Goal: Information Seeking & Learning: Learn about a topic

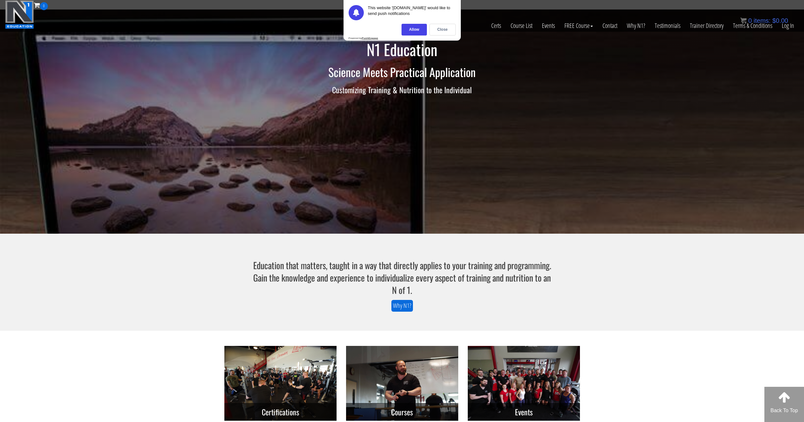
click at [694, 80] on div "N1 Education Science Meets Practical Application Customizing Training & Nutriti…" at bounding box center [402, 122] width 804 height 224
click at [791, 26] on link "Log In" at bounding box center [788, 25] width 22 height 31
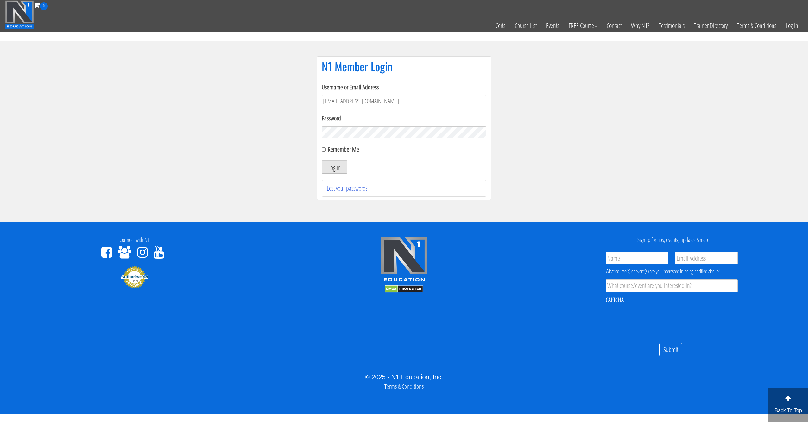
click at [340, 148] on label "Remember Me" at bounding box center [343, 149] width 31 height 9
click at [326, 148] on input "Remember Me" at bounding box center [324, 149] width 4 height 4
checkbox input "true"
click at [335, 162] on button "Log In" at bounding box center [335, 166] width 26 height 13
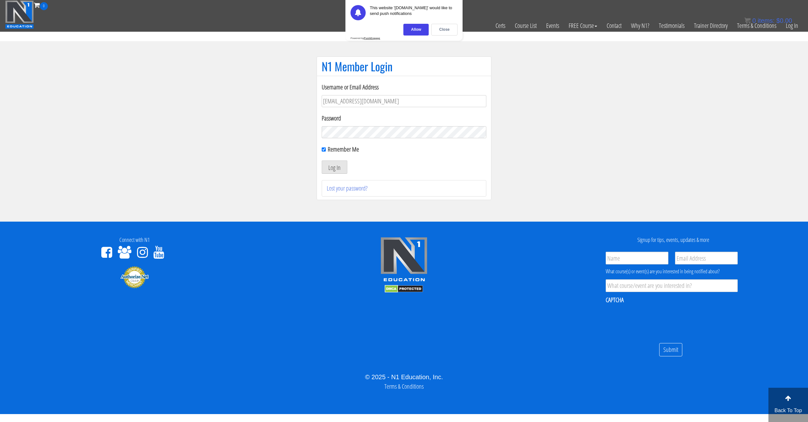
click at [220, 156] on section "N1 Member Login Username or Email Address syau2872@gmail.com Password Remember …" at bounding box center [404, 131] width 808 height 180
click at [442, 32] on div "Close" at bounding box center [444, 30] width 26 height 12
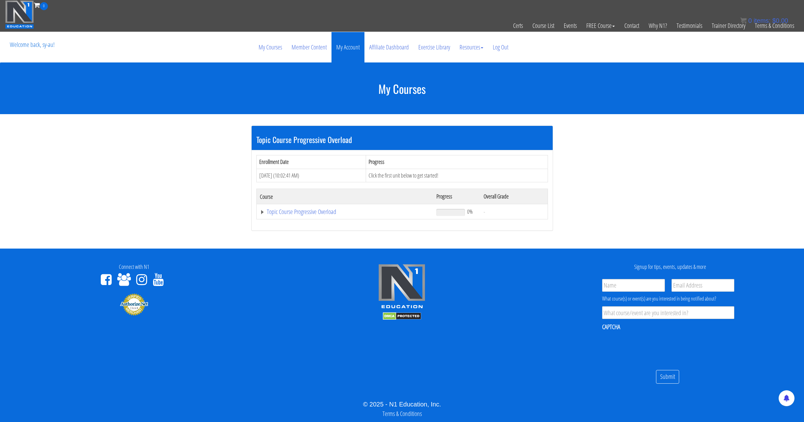
click at [342, 47] on link "My Account" at bounding box center [347, 47] width 33 height 30
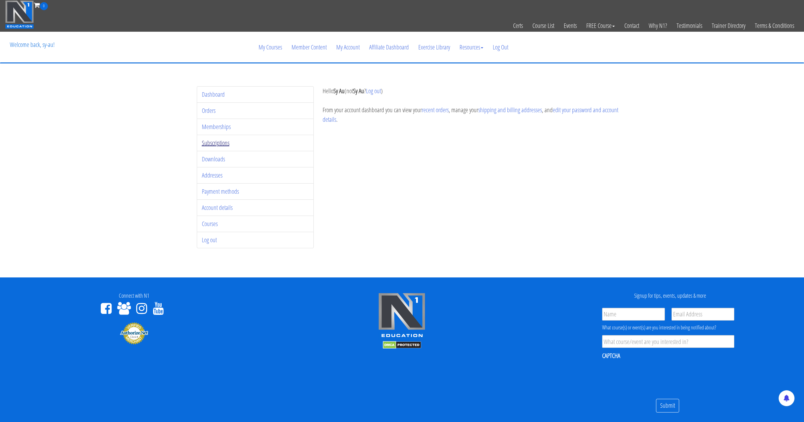
click at [220, 144] on link "Subscriptions" at bounding box center [216, 142] width 28 height 9
click at [221, 132] on li "Memberships" at bounding box center [255, 126] width 117 height 16
click at [225, 125] on link "Memberships" at bounding box center [216, 126] width 29 height 9
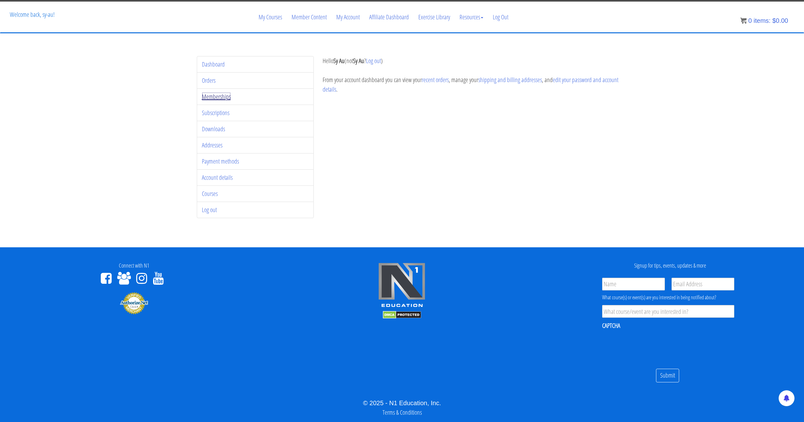
scroll to position [48, 0]
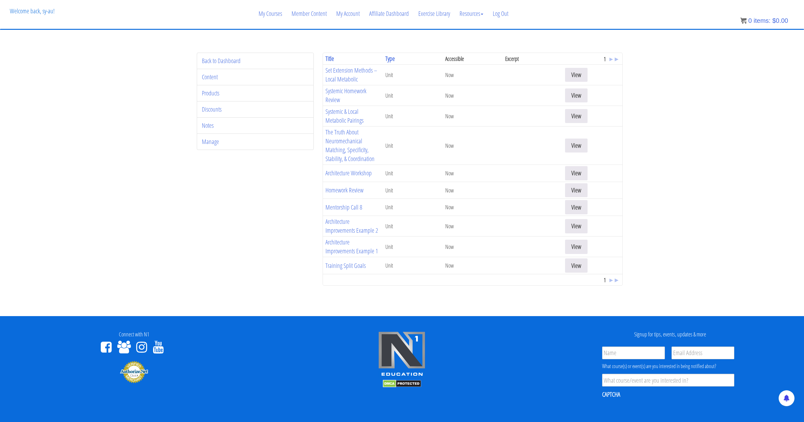
scroll to position [32, 0]
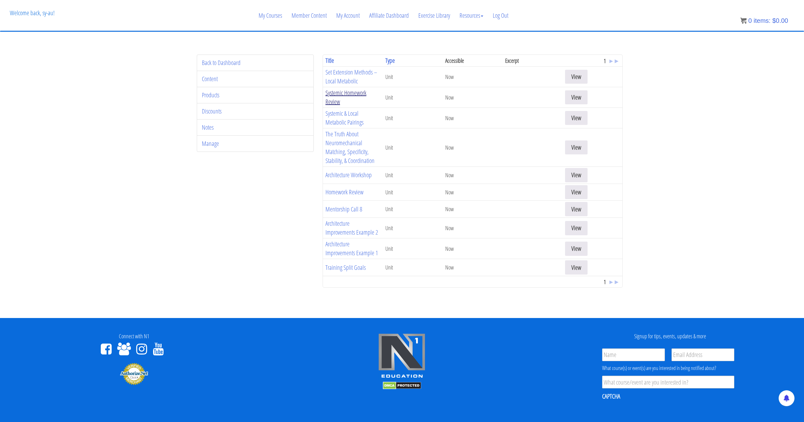
click at [343, 95] on link "Systemic Homework Review" at bounding box center [345, 96] width 41 height 17
click at [344, 75] on link "Set Extension Methods – Local Metabolic" at bounding box center [351, 76] width 52 height 17
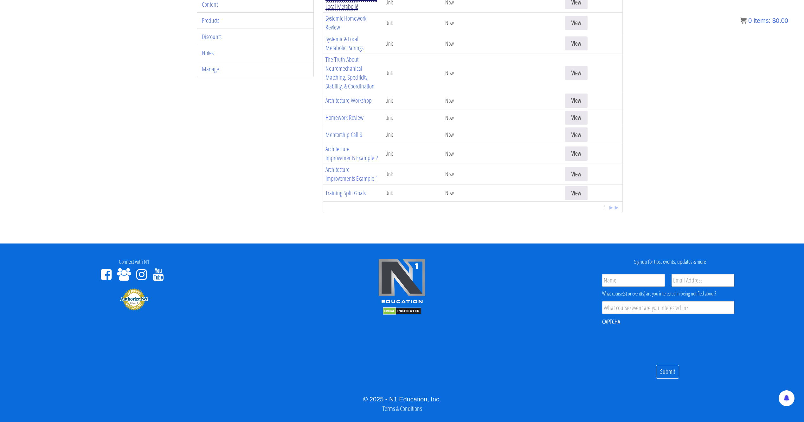
scroll to position [107, 0]
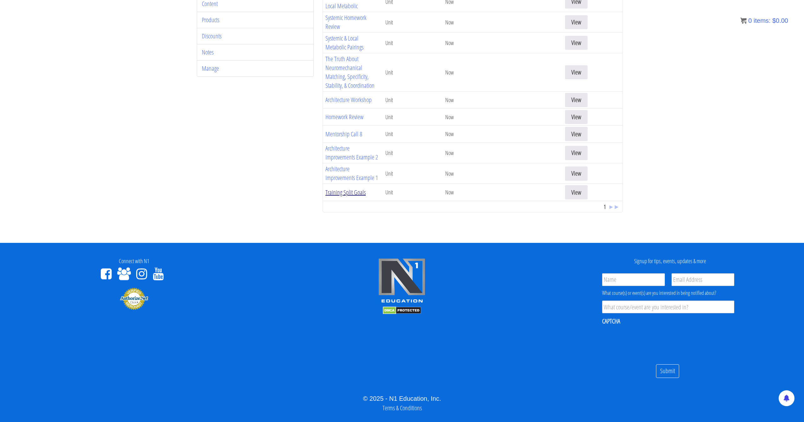
click at [345, 193] on link "Training Split Goals" at bounding box center [345, 192] width 40 height 9
click at [609, 208] on span "▸" at bounding box center [610, 206] width 3 height 9
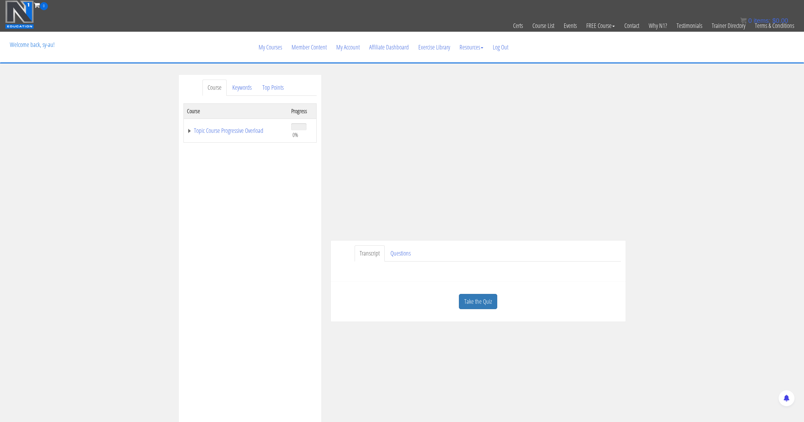
click at [0, 0] on html "Skip to content Toggle navigation 0 Certs Course List Events FREE Course Course…" at bounding box center [402, 318] width 804 height 636
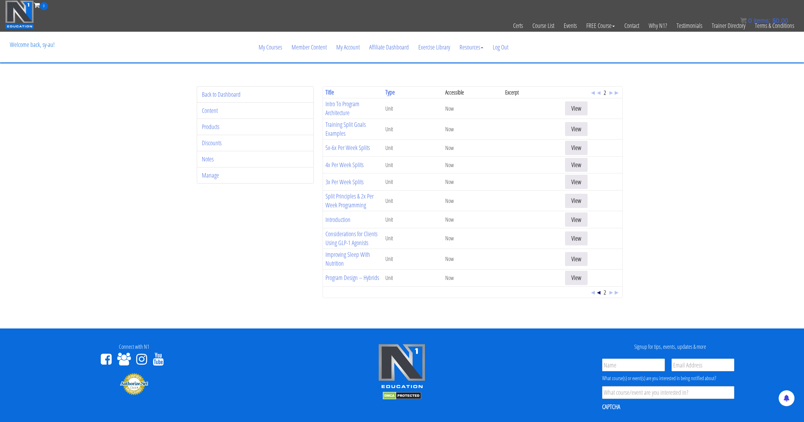
click at [597, 293] on span "◂" at bounding box center [598, 292] width 3 height 9
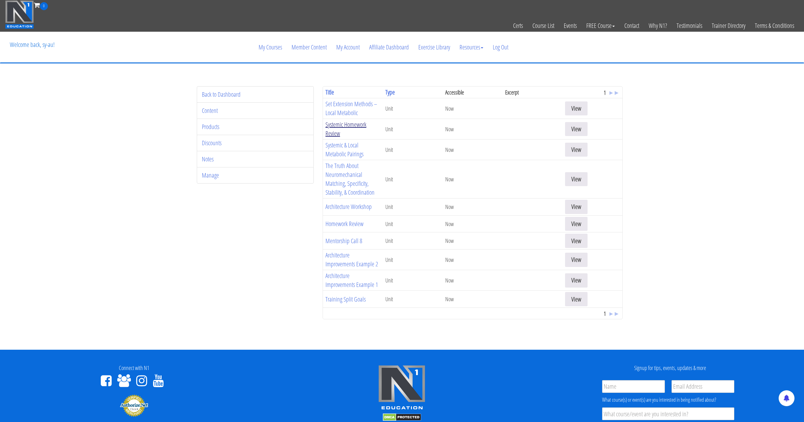
click at [333, 124] on link "Systemic Homework Review" at bounding box center [345, 128] width 41 height 17
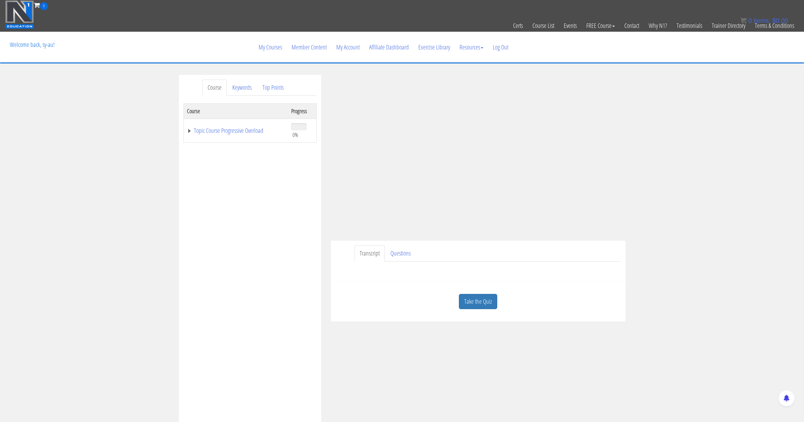
drag, startPoint x: 311, startPoint y: 203, endPoint x: 249, endPoint y: 214, distance: 62.8
click at [308, 204] on div "Course Progress Topic Course Progressive Overload 0% Module 1 Introduction to P…" at bounding box center [249, 261] width 133 height 317
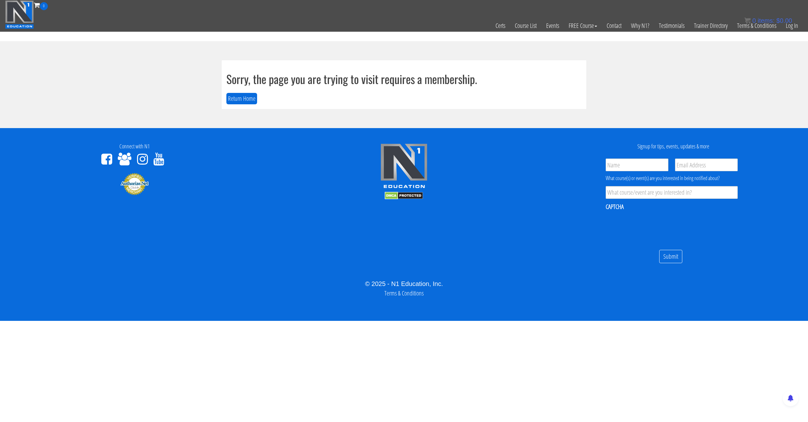
click at [399, 95] on div "Sorry, the page you are trying to visit requires a membership. Return Home" at bounding box center [404, 84] width 365 height 49
click at [794, 29] on link "Log In" at bounding box center [792, 25] width 22 height 31
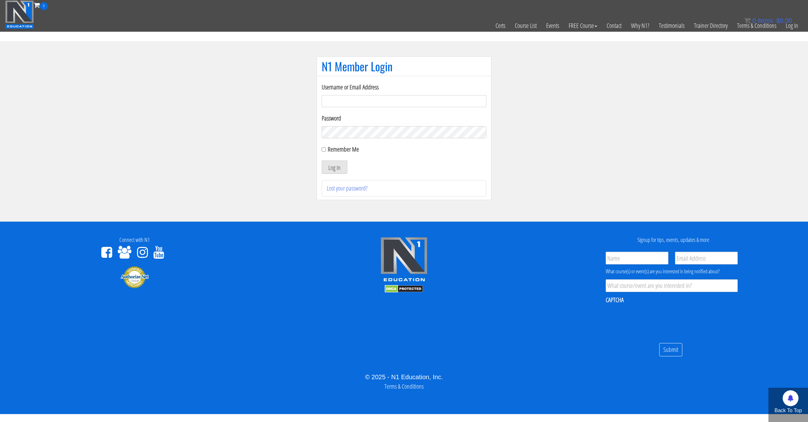
type input "syau2872@gmail.com"
click at [347, 154] on form "Username or Email Address syau2872@gmail.com Password Remember Me Log In" at bounding box center [404, 127] width 165 height 91
click at [348, 149] on label "Remember Me" at bounding box center [343, 149] width 31 height 9
click at [326, 149] on input "Remember Me" at bounding box center [324, 149] width 4 height 4
checkbox input "true"
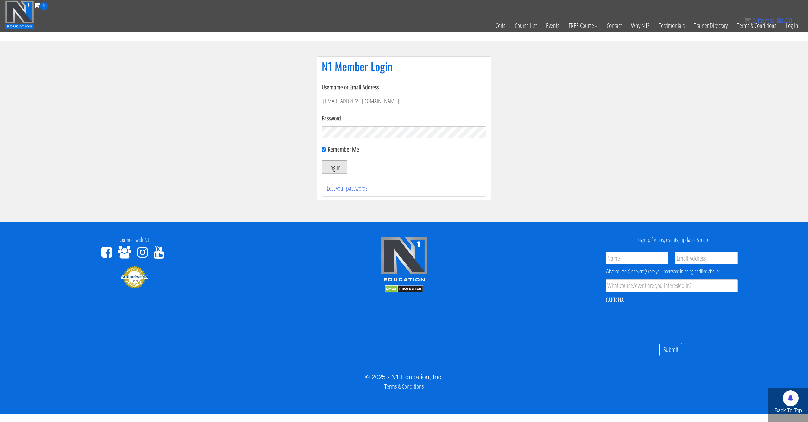
click at [329, 167] on button "Log In" at bounding box center [335, 166] width 26 height 13
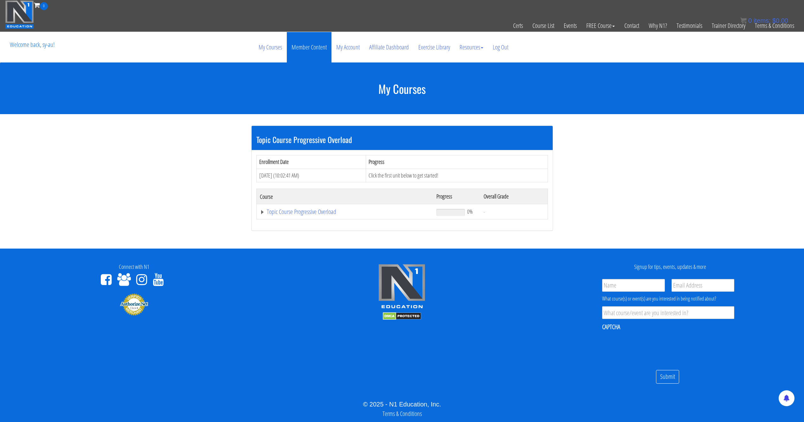
click at [313, 50] on link "Member Content" at bounding box center [309, 47] width 45 height 30
click at [351, 34] on link "My Account" at bounding box center [347, 47] width 33 height 30
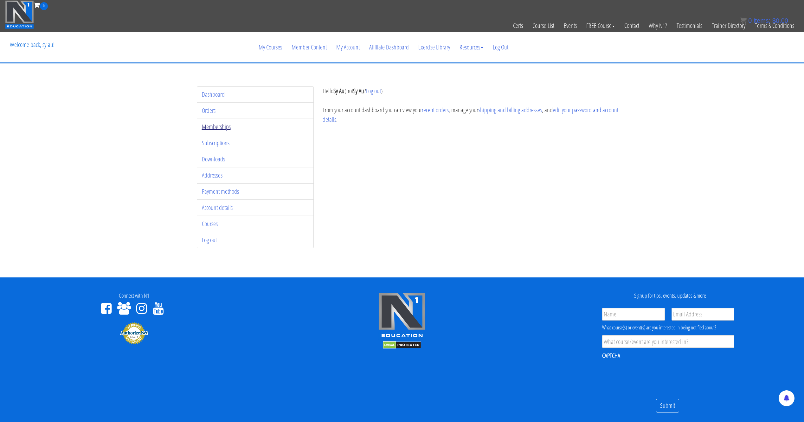
click at [216, 125] on link "Memberships" at bounding box center [216, 126] width 29 height 9
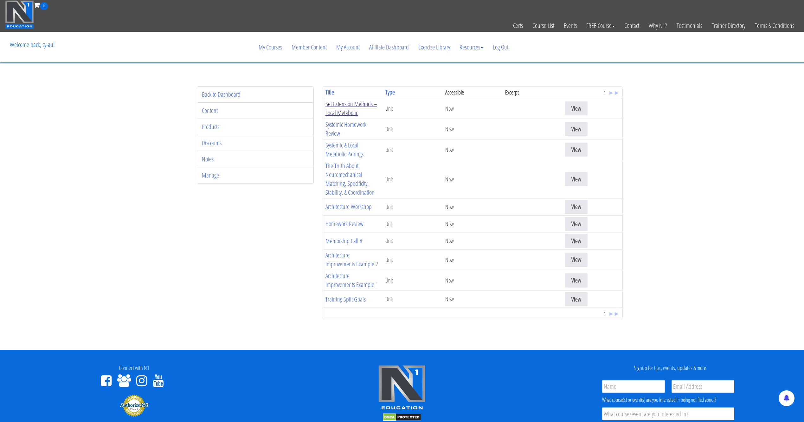
click at [348, 112] on link "Set Extension Methods – Local Metabolic" at bounding box center [351, 107] width 52 height 17
